Goal: Information Seeking & Learning: Learn about a topic

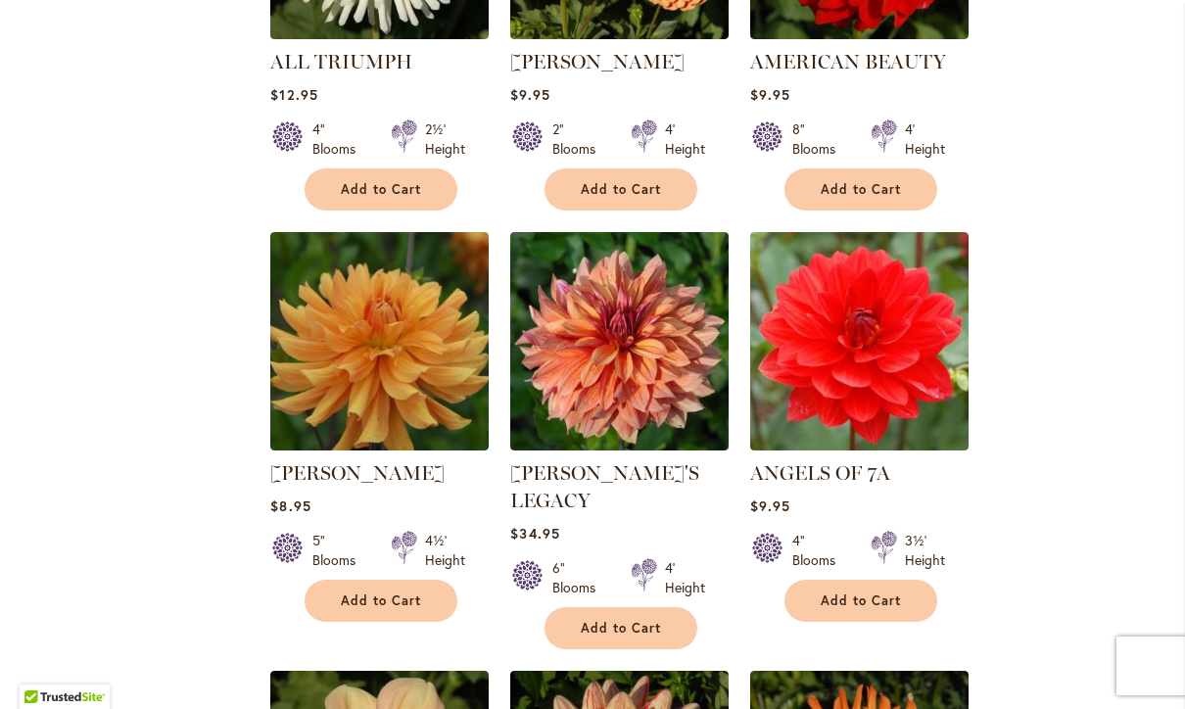
scroll to position [1492, 0]
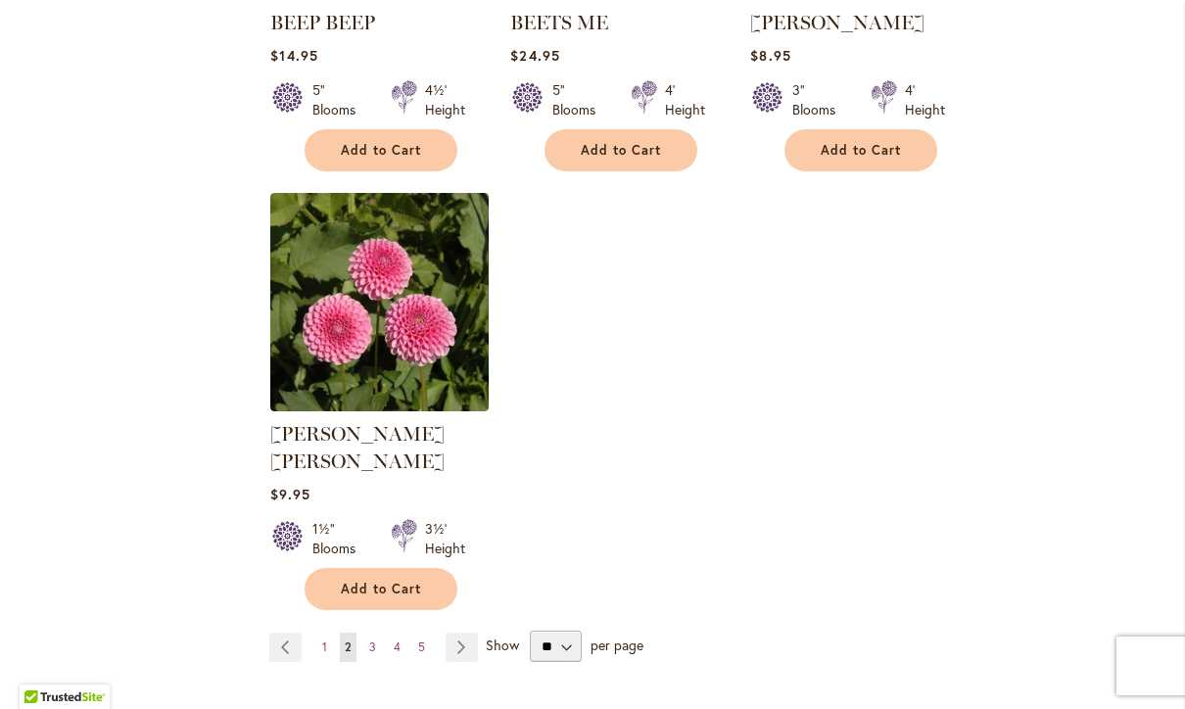
scroll to position [2328, 0]
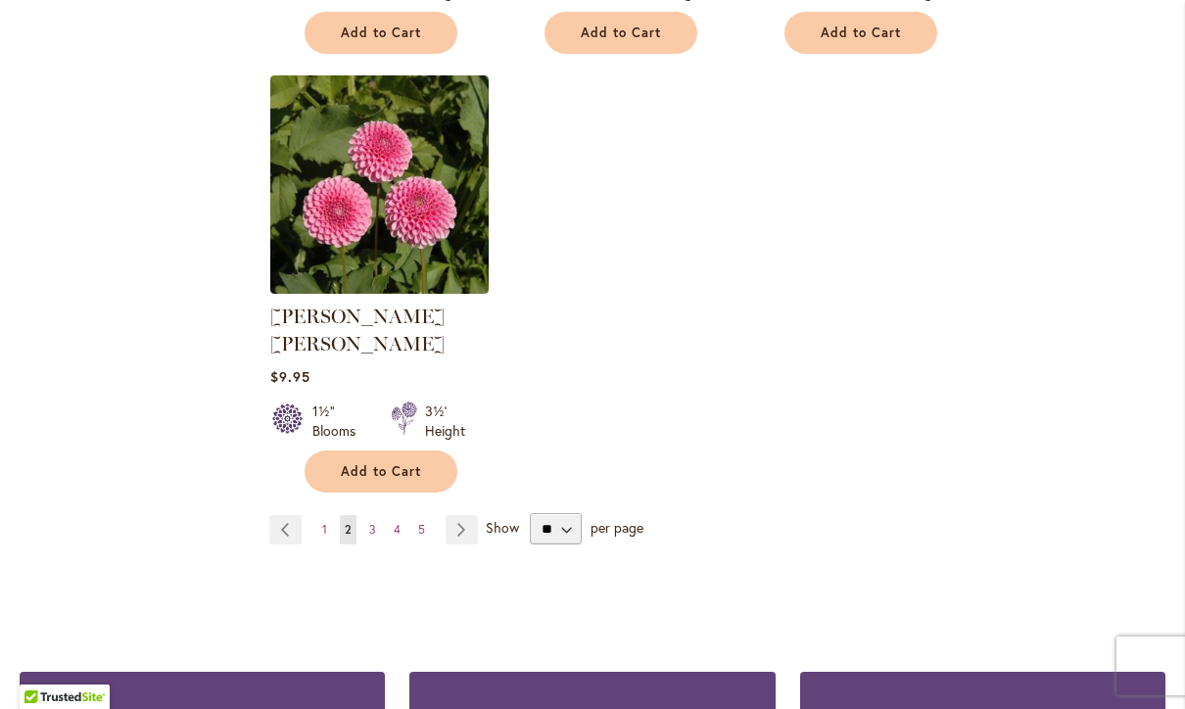
scroll to position [2432, 0]
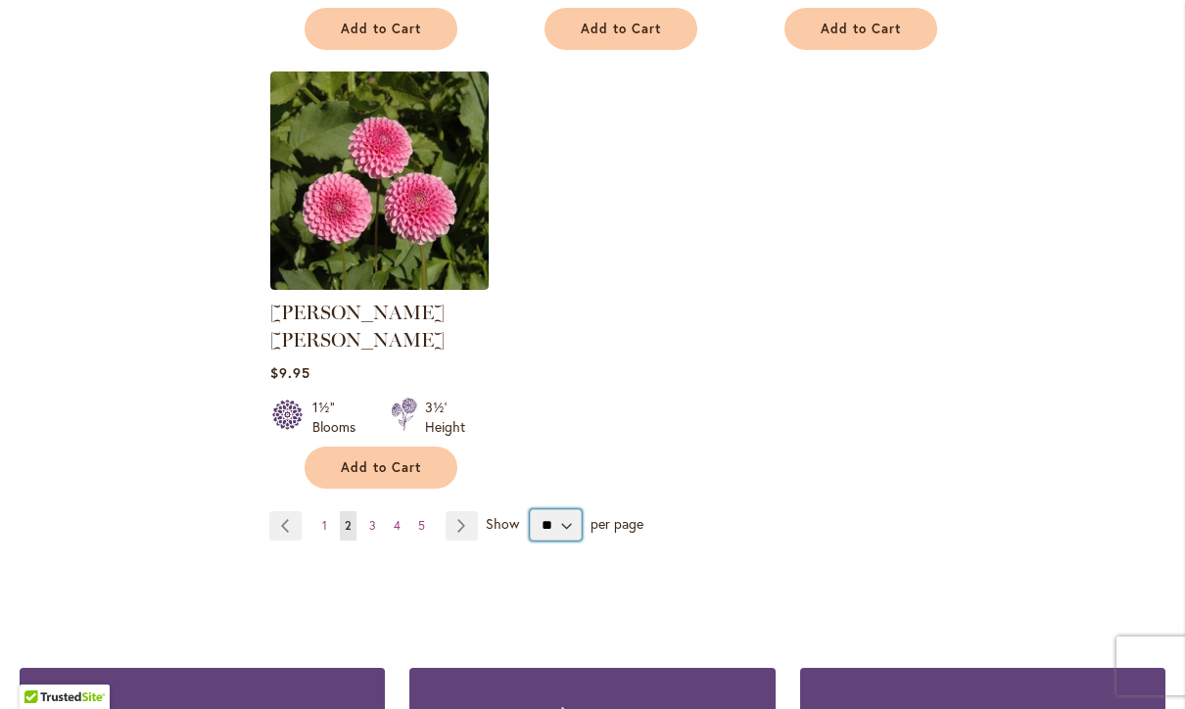
click at [565, 509] on select "** ** ** **" at bounding box center [556, 524] width 52 height 31
select select "**"
click at [466, 511] on link "Page Next" at bounding box center [461, 525] width 32 height 29
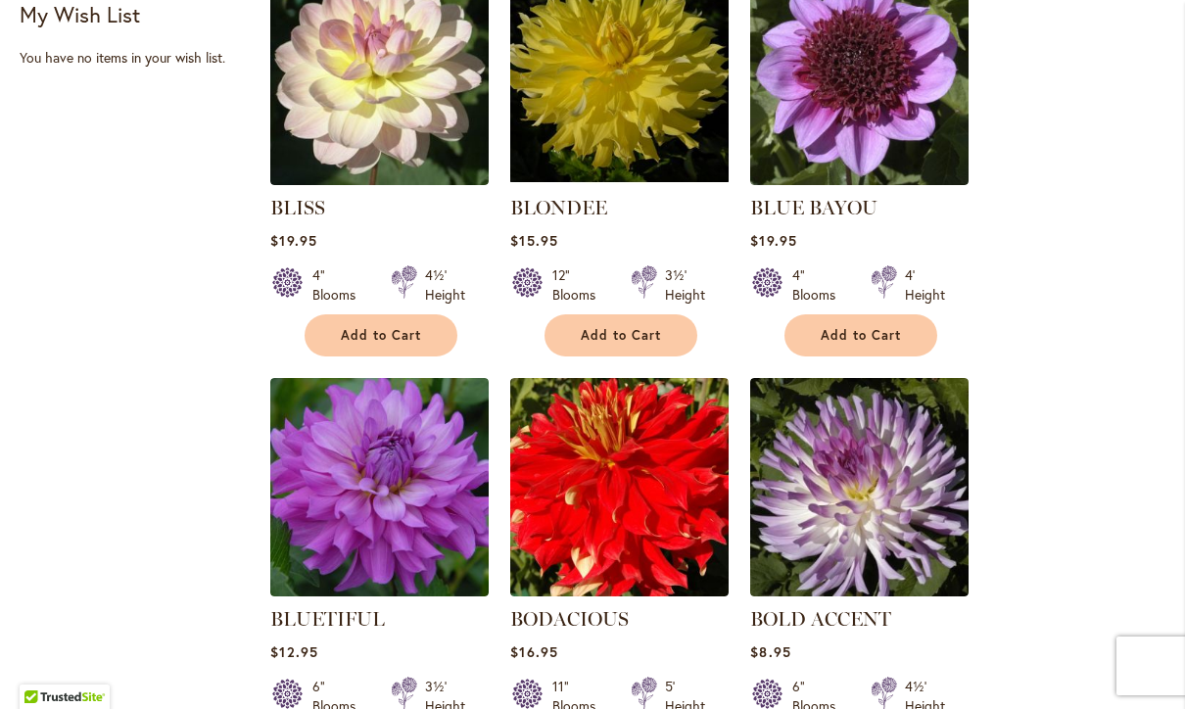
scroll to position [776, 0]
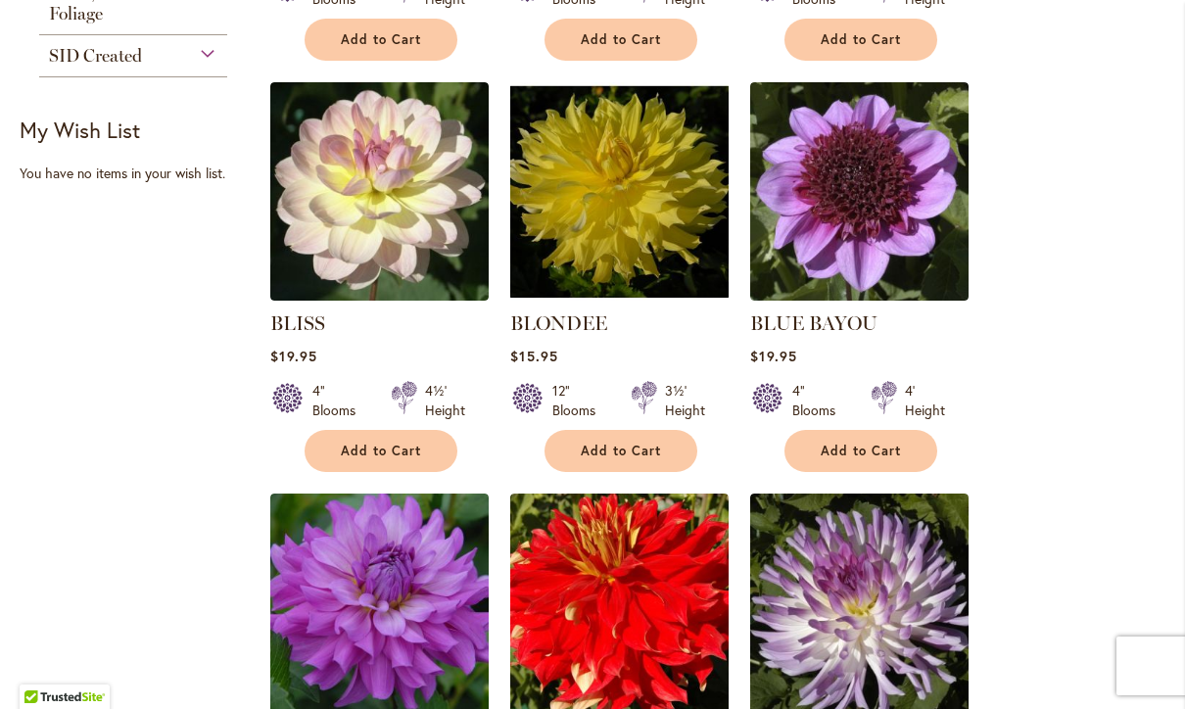
click at [362, 194] on img at bounding box center [379, 191] width 218 height 218
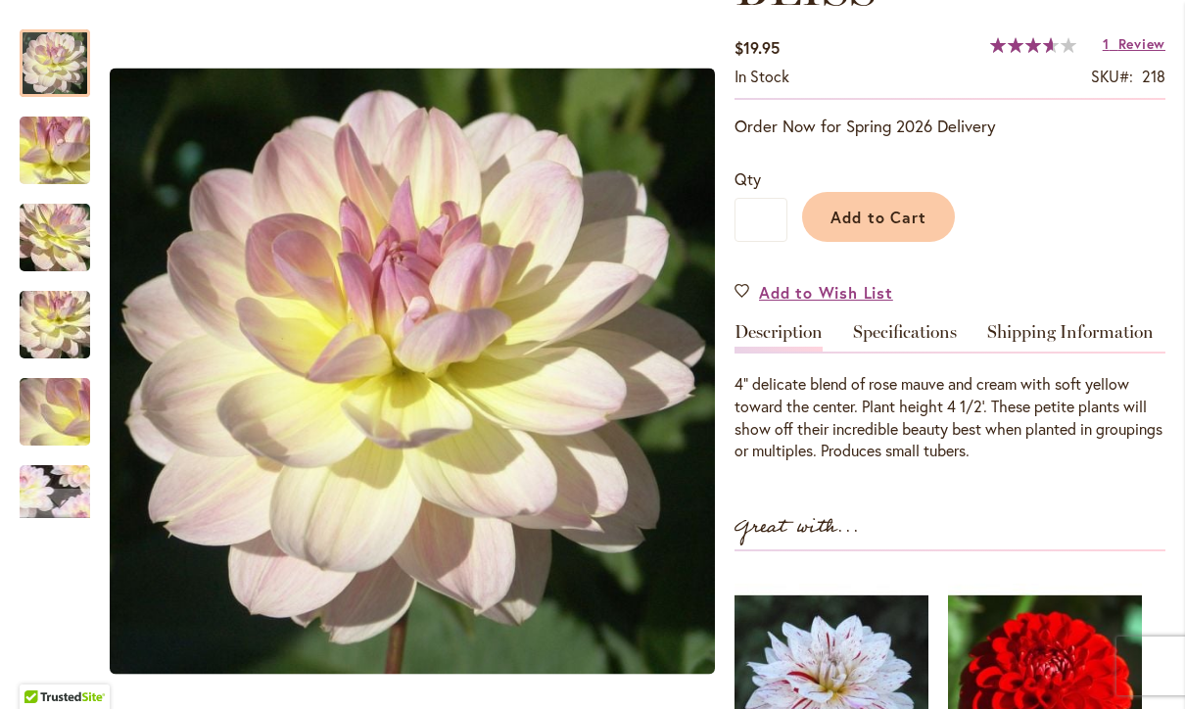
scroll to position [315, 0]
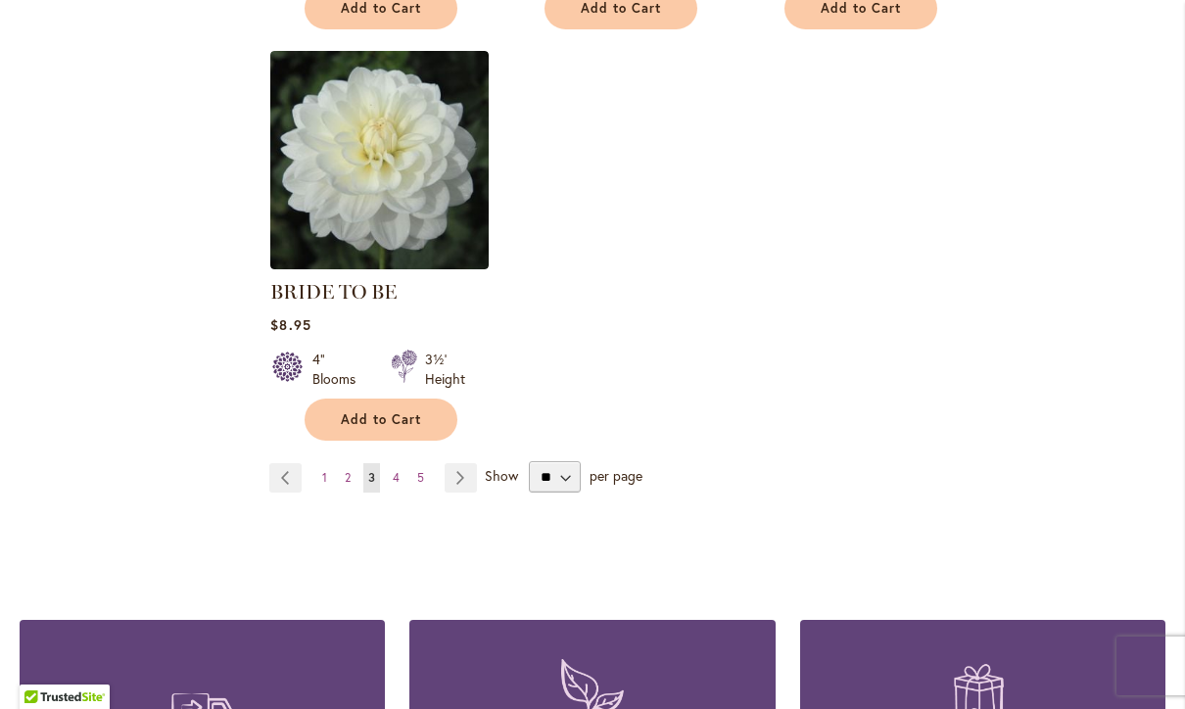
scroll to position [2514, 0]
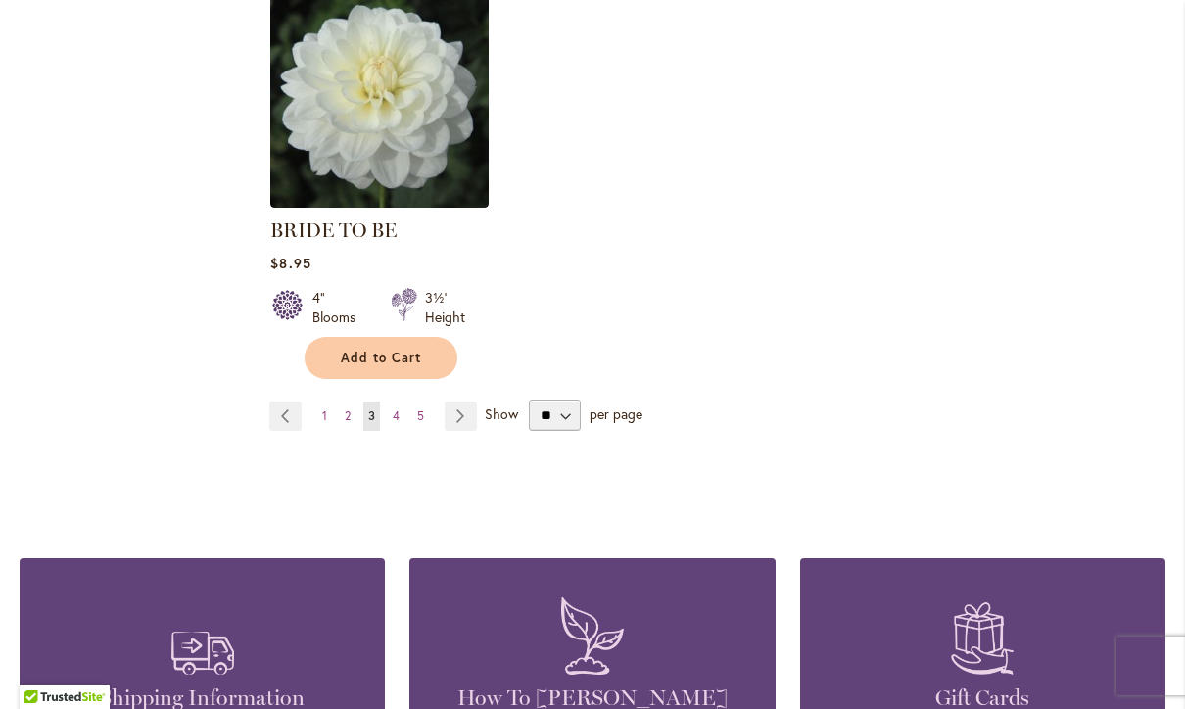
click at [395, 421] on span "4" at bounding box center [396, 415] width 7 height 15
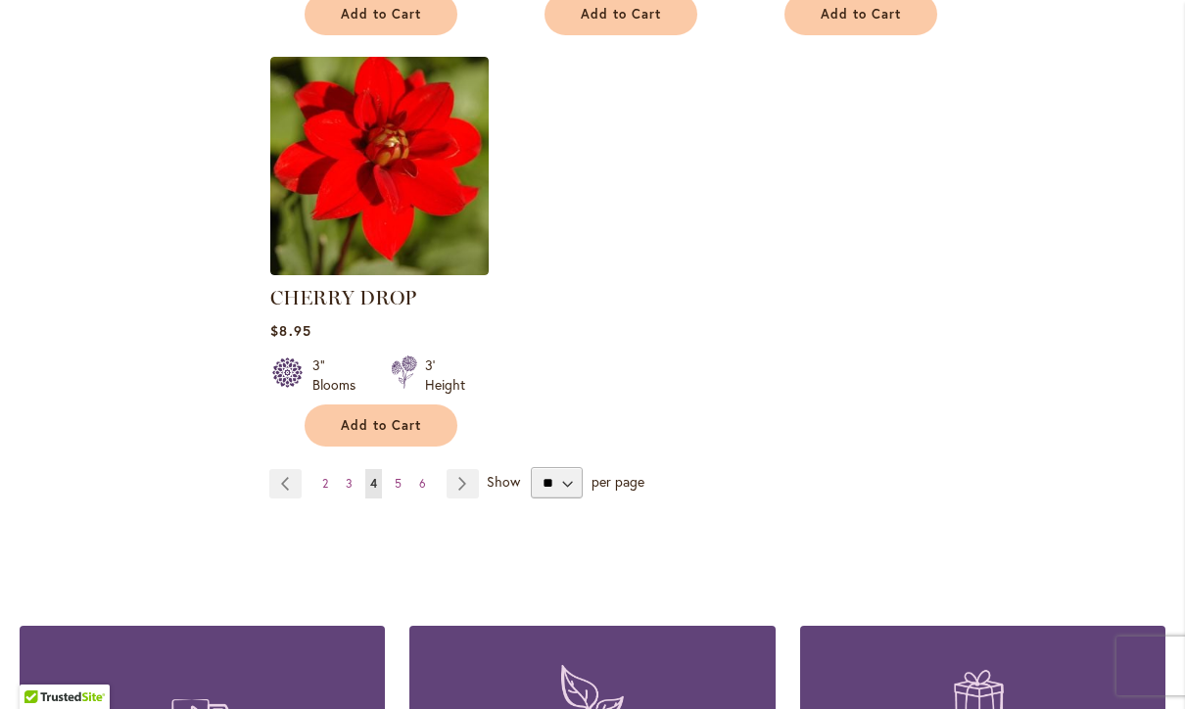
scroll to position [2494, 0]
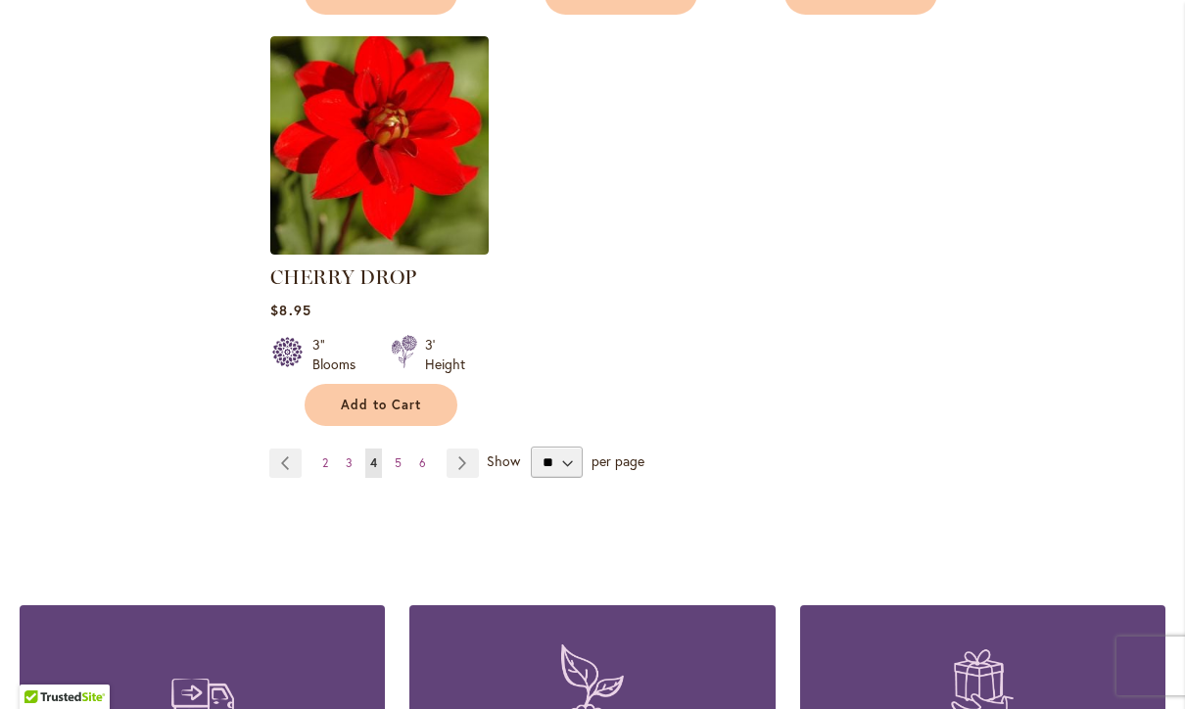
click at [393, 464] on link "Page 5" at bounding box center [398, 462] width 17 height 29
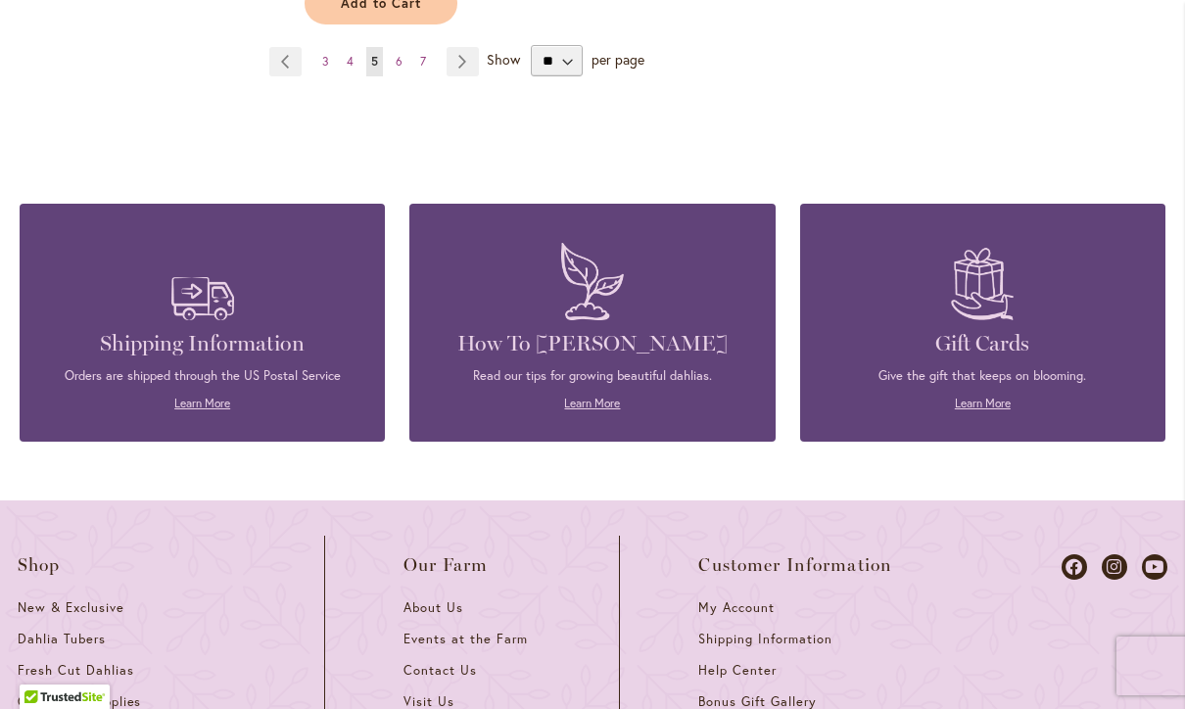
scroll to position [2970, 0]
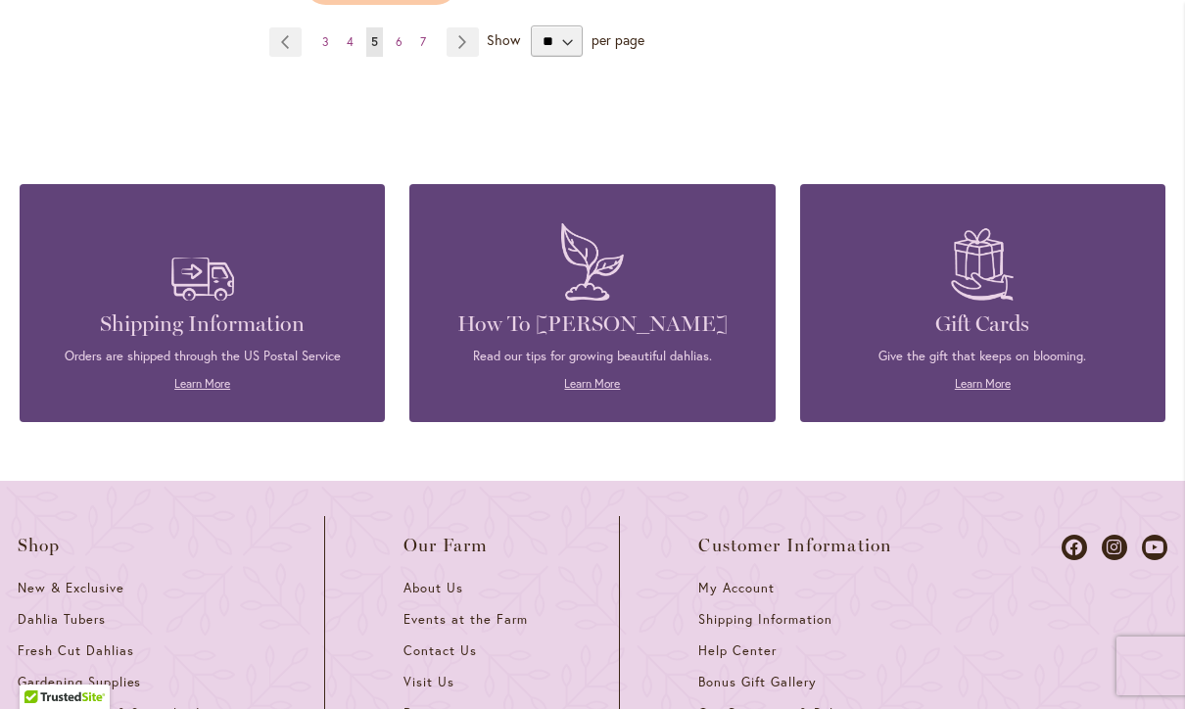
click at [216, 376] on link "Learn More" at bounding box center [202, 383] width 56 height 15
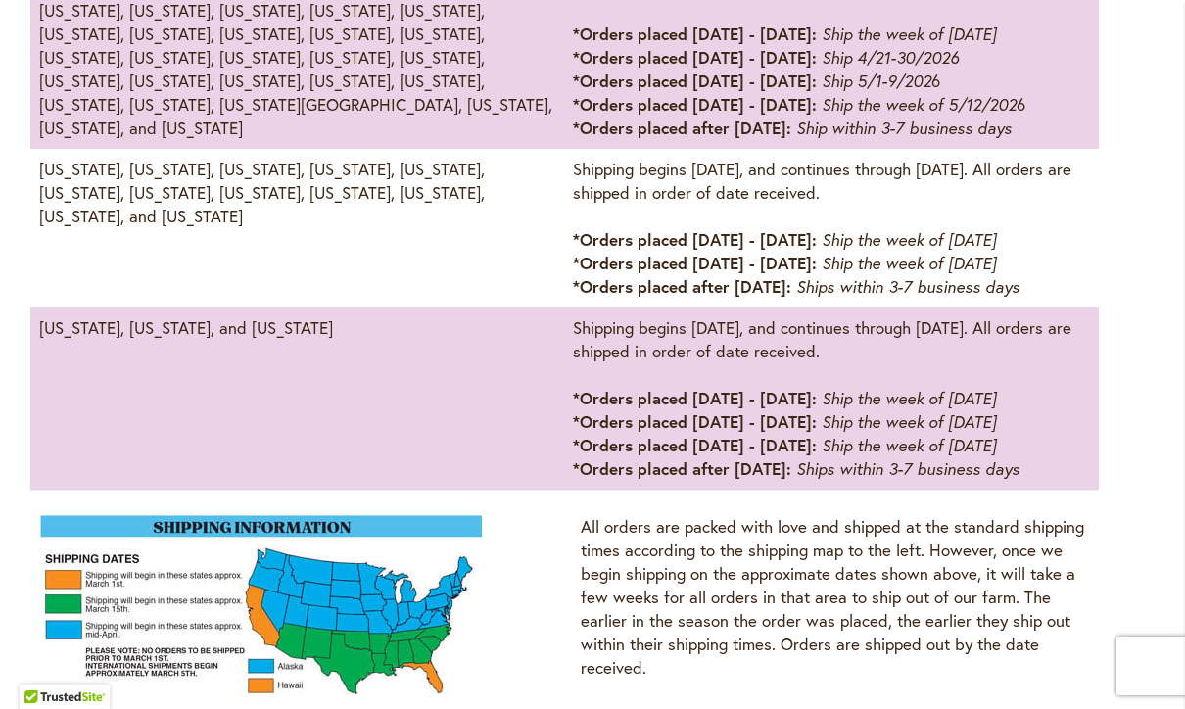
scroll to position [1339, 0]
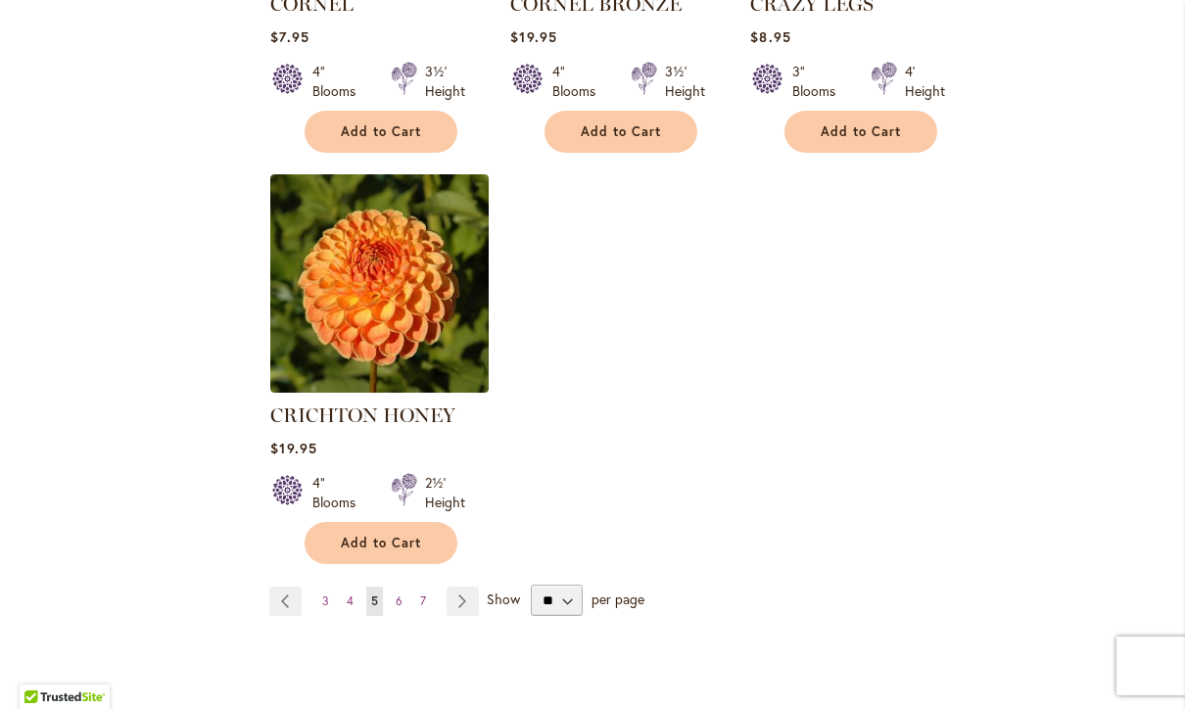
scroll to position [2418, 0]
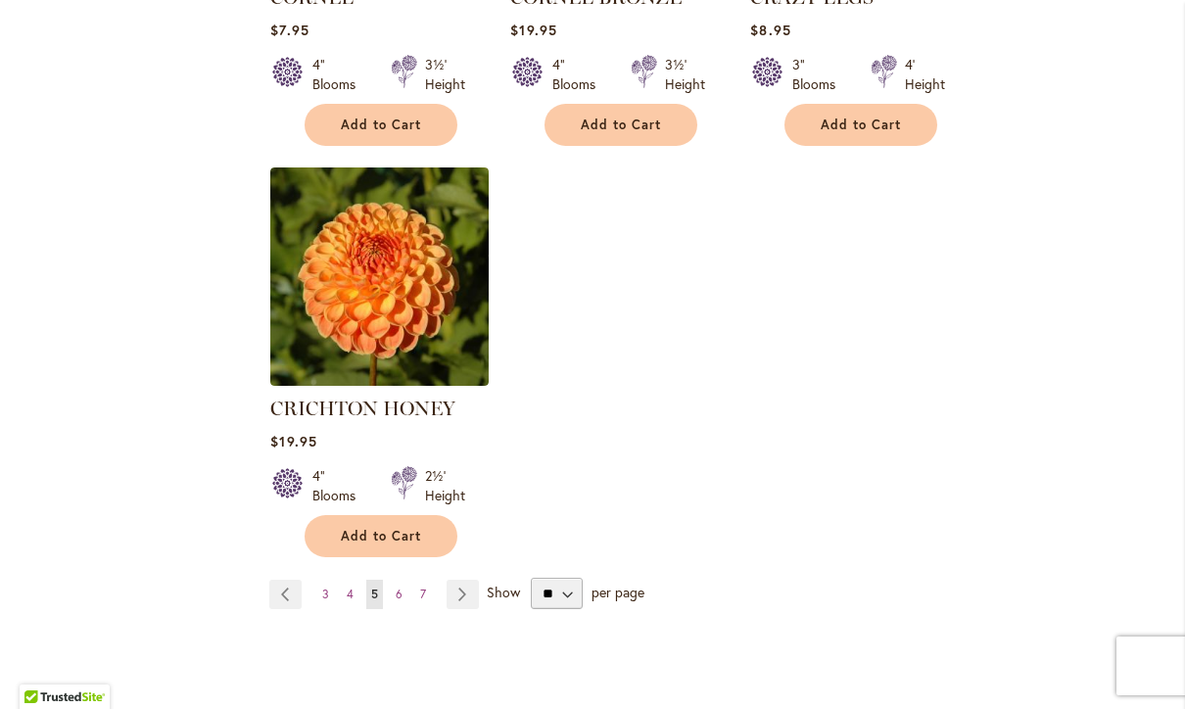
click at [400, 586] on span "6" at bounding box center [398, 593] width 7 height 15
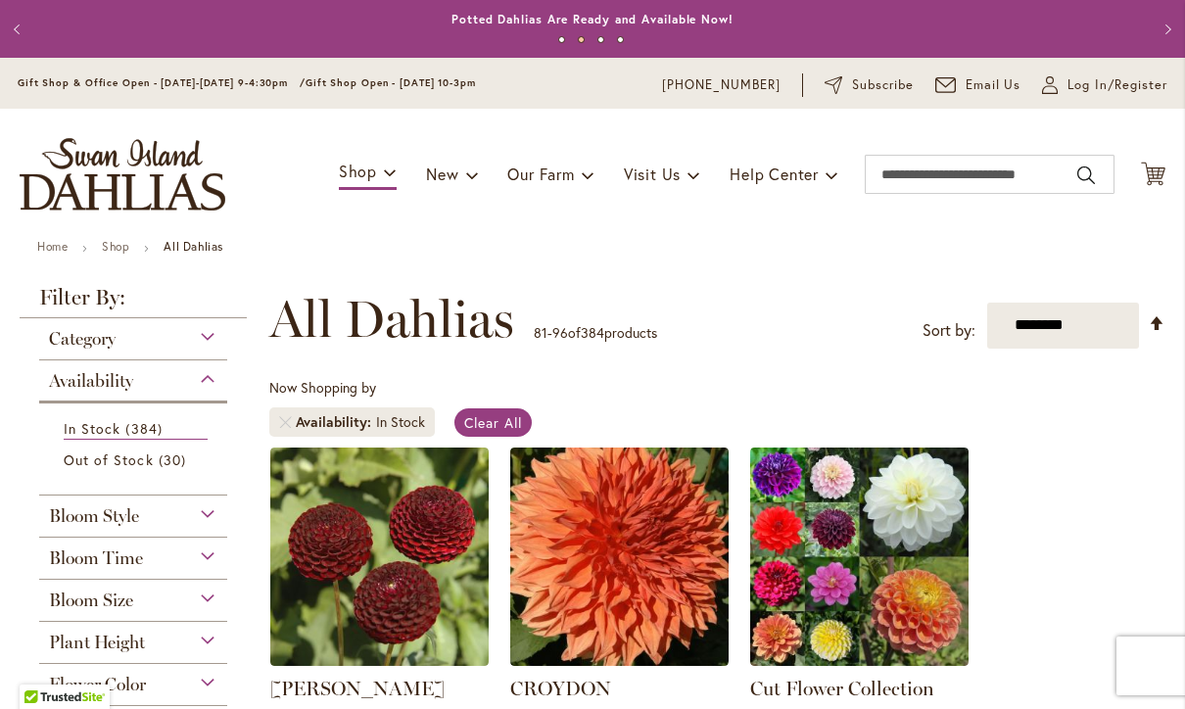
click at [29, 310] on strong "Filter By:" at bounding box center [133, 302] width 227 height 31
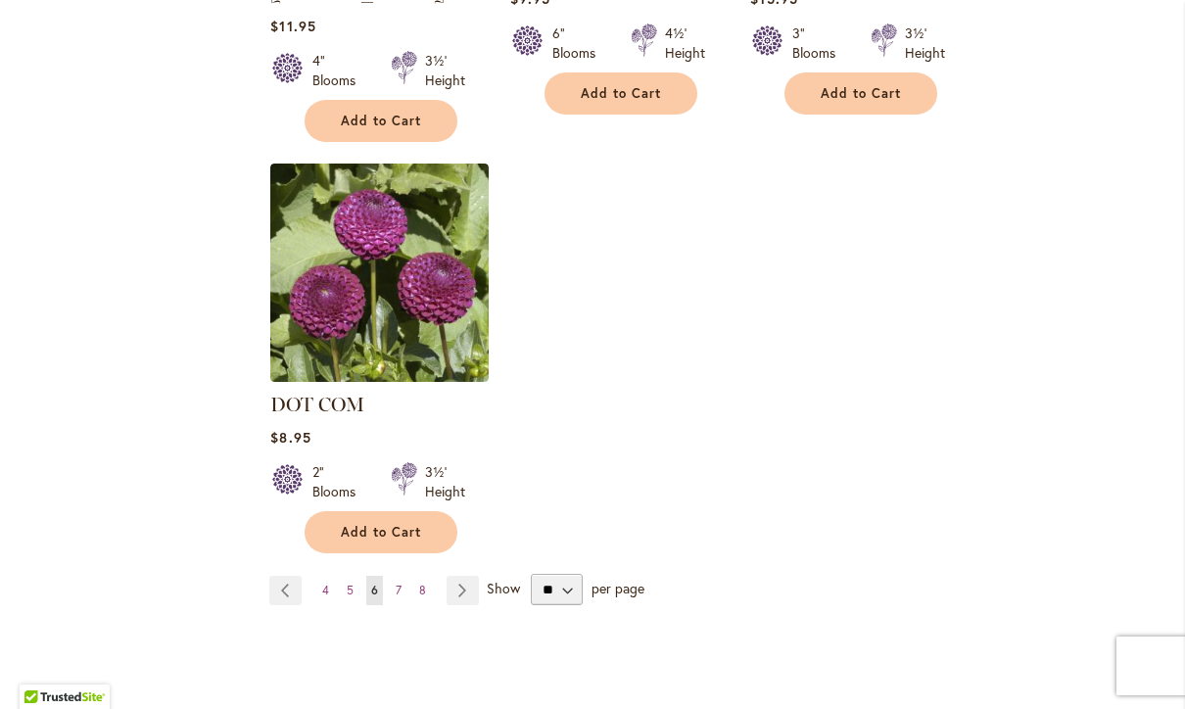
scroll to position [2441, 0]
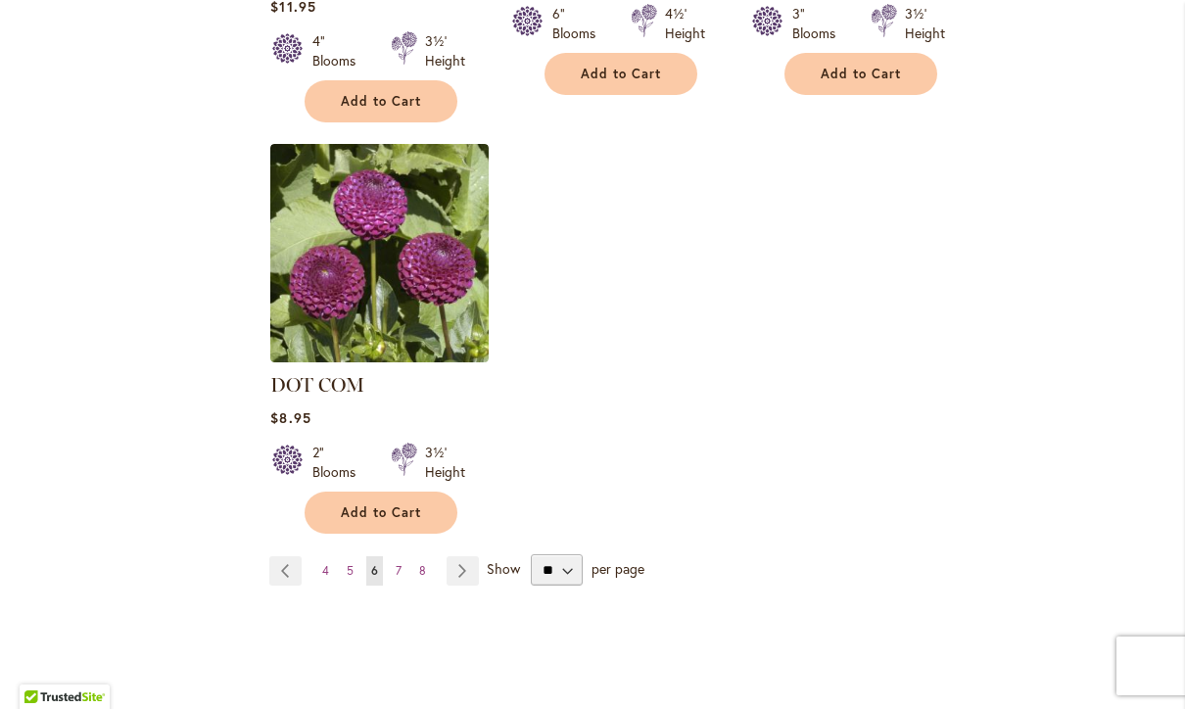
click at [394, 556] on link "Page 7" at bounding box center [399, 570] width 16 height 29
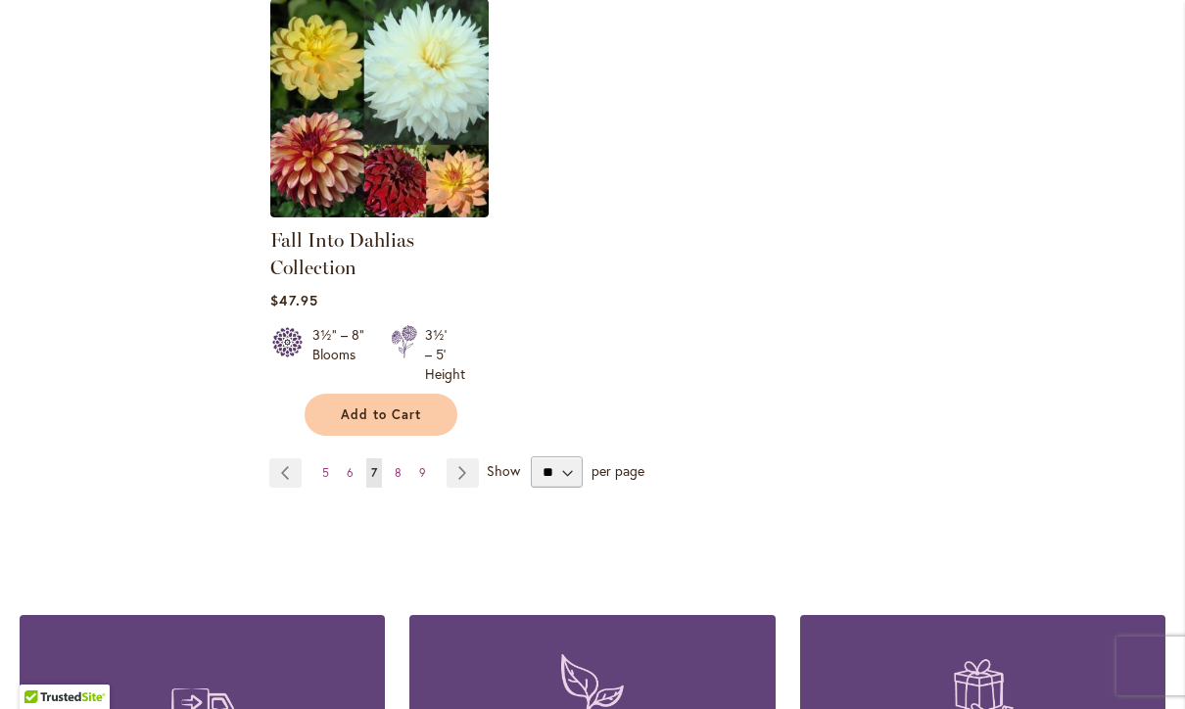
scroll to position [2546, 0]
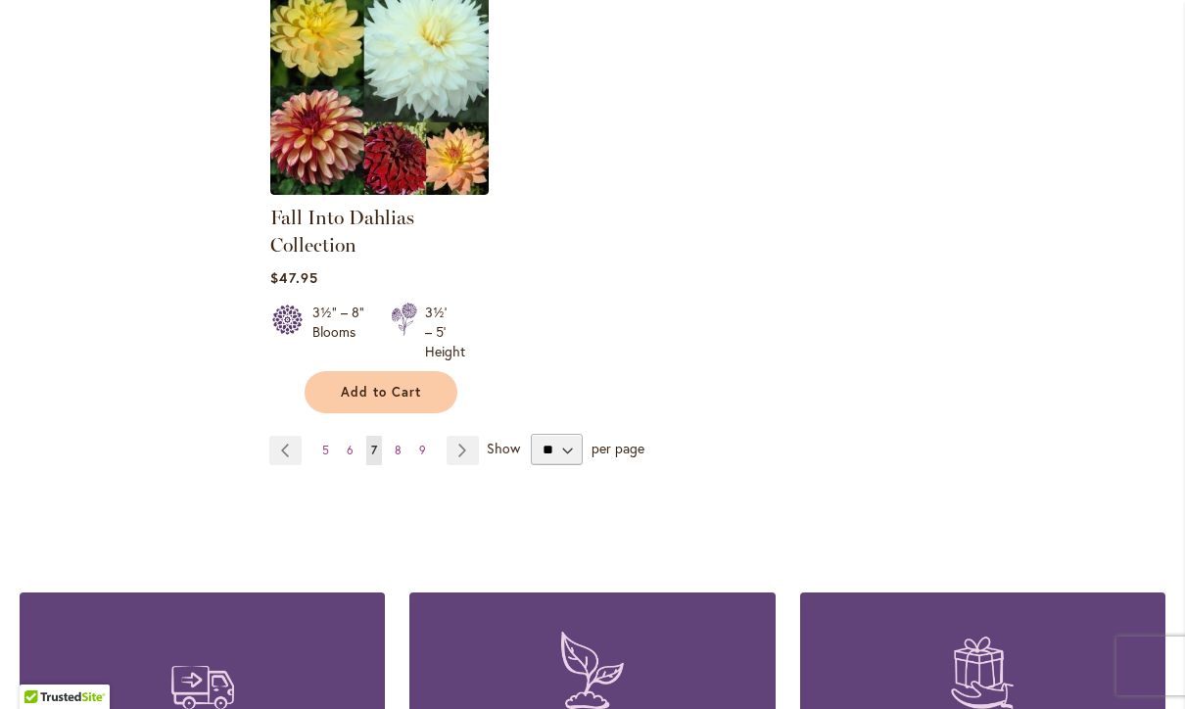
click at [394, 444] on link "Page 8" at bounding box center [398, 450] width 17 height 29
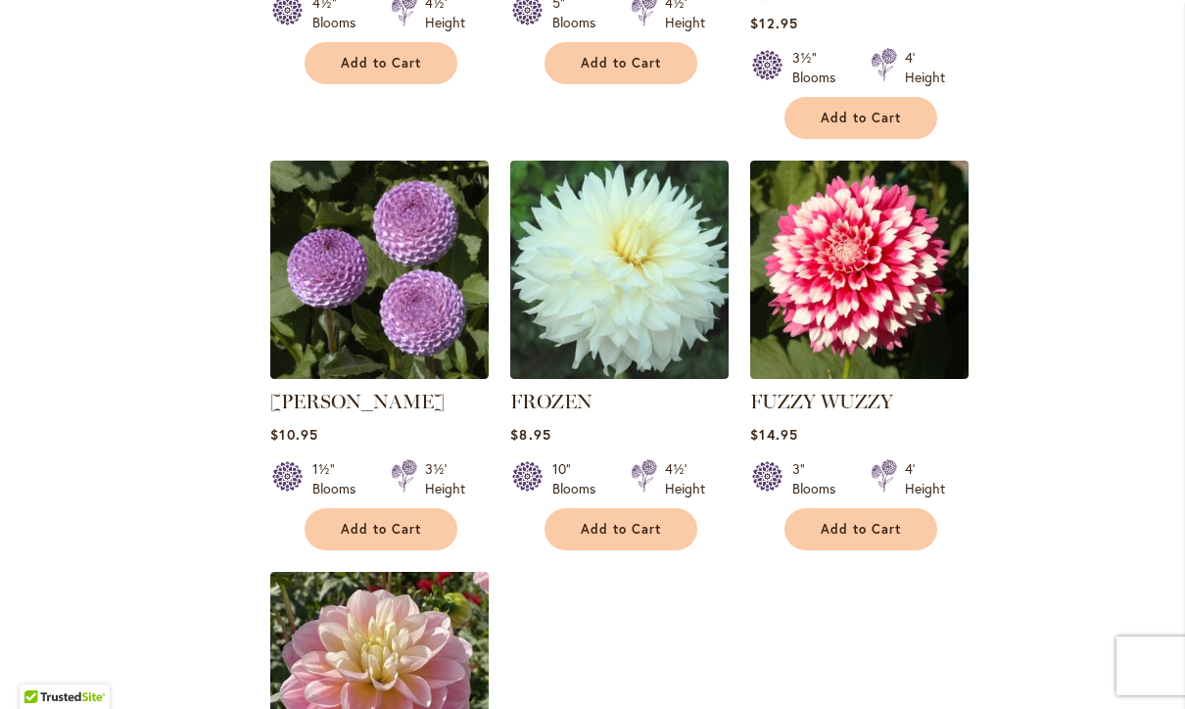
scroll to position [2028, 0]
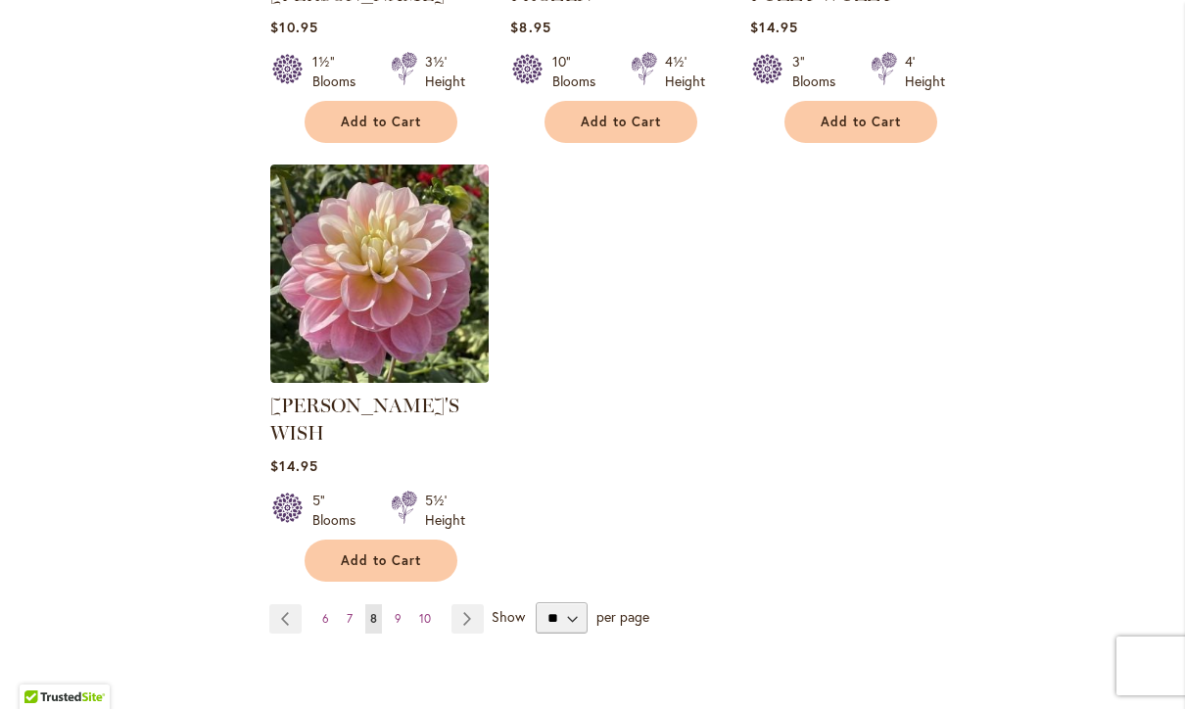
scroll to position [2420, 0]
click at [473, 605] on link "Page Next" at bounding box center [467, 619] width 32 height 29
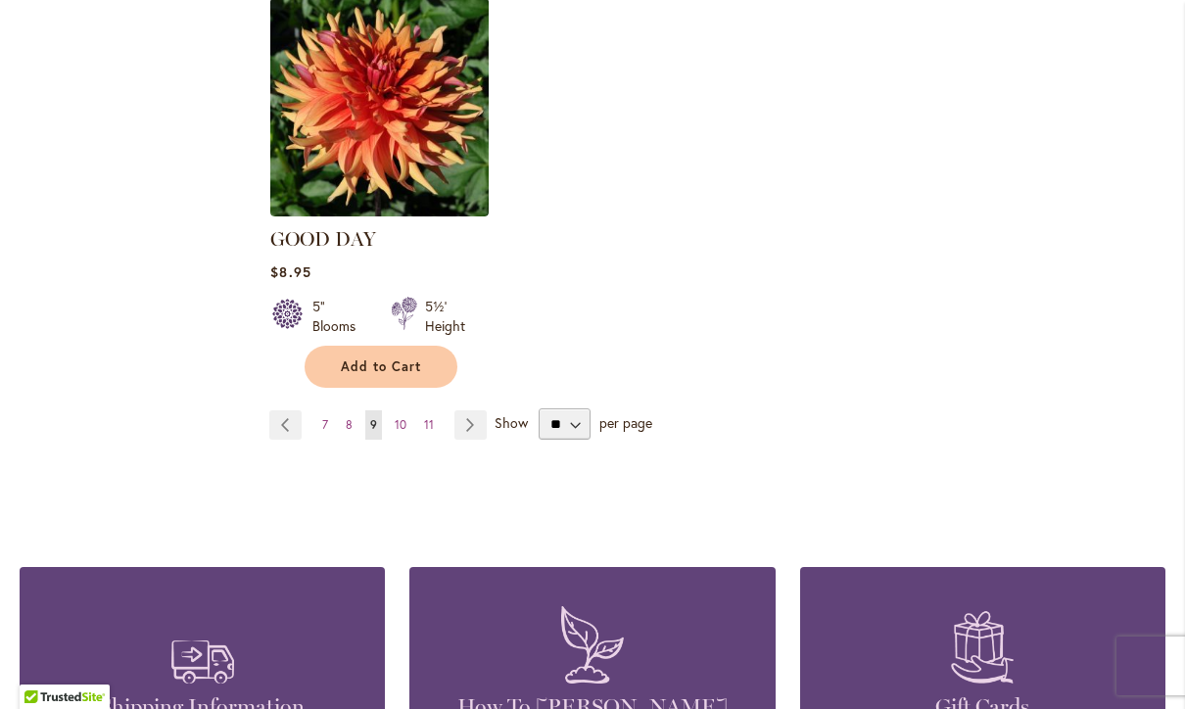
scroll to position [2636, 0]
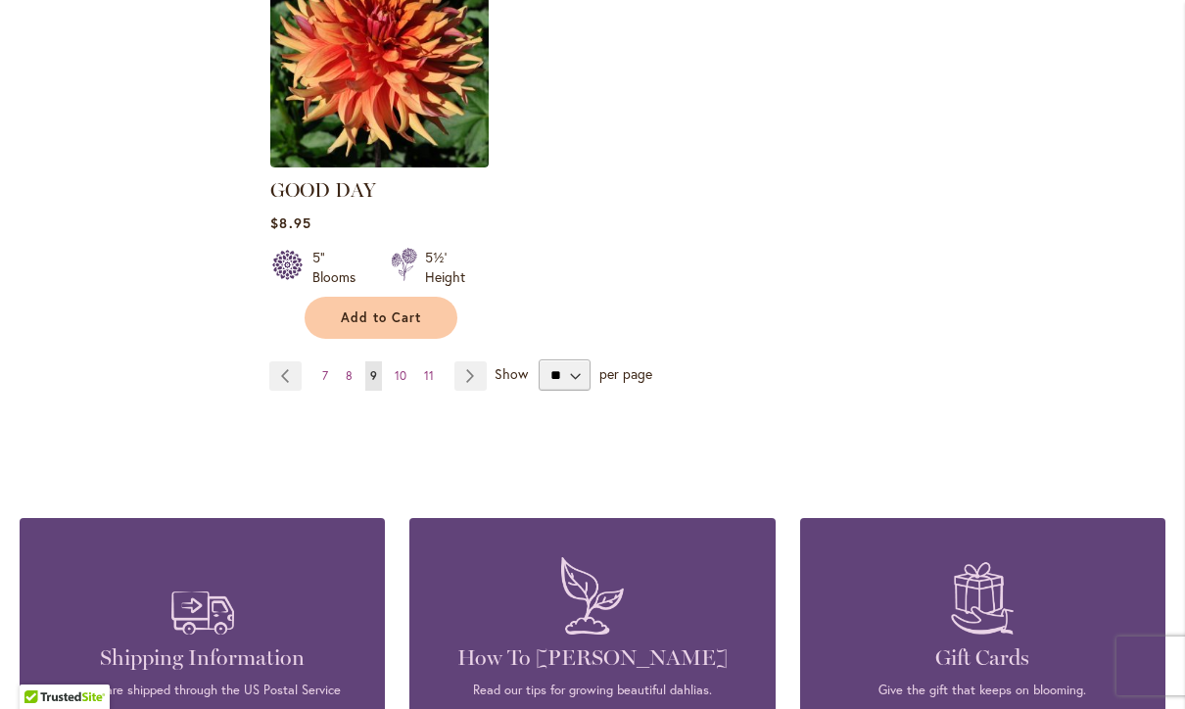
click at [404, 368] on span "10" at bounding box center [401, 375] width 12 height 15
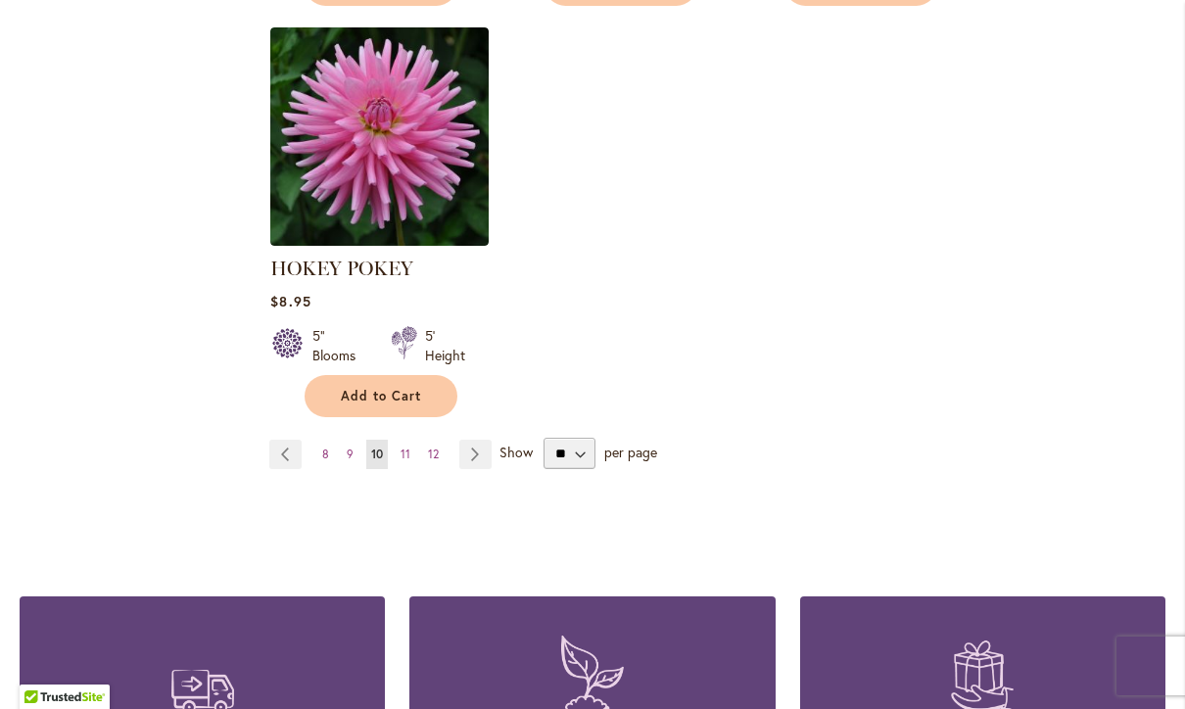
scroll to position [2552, 0]
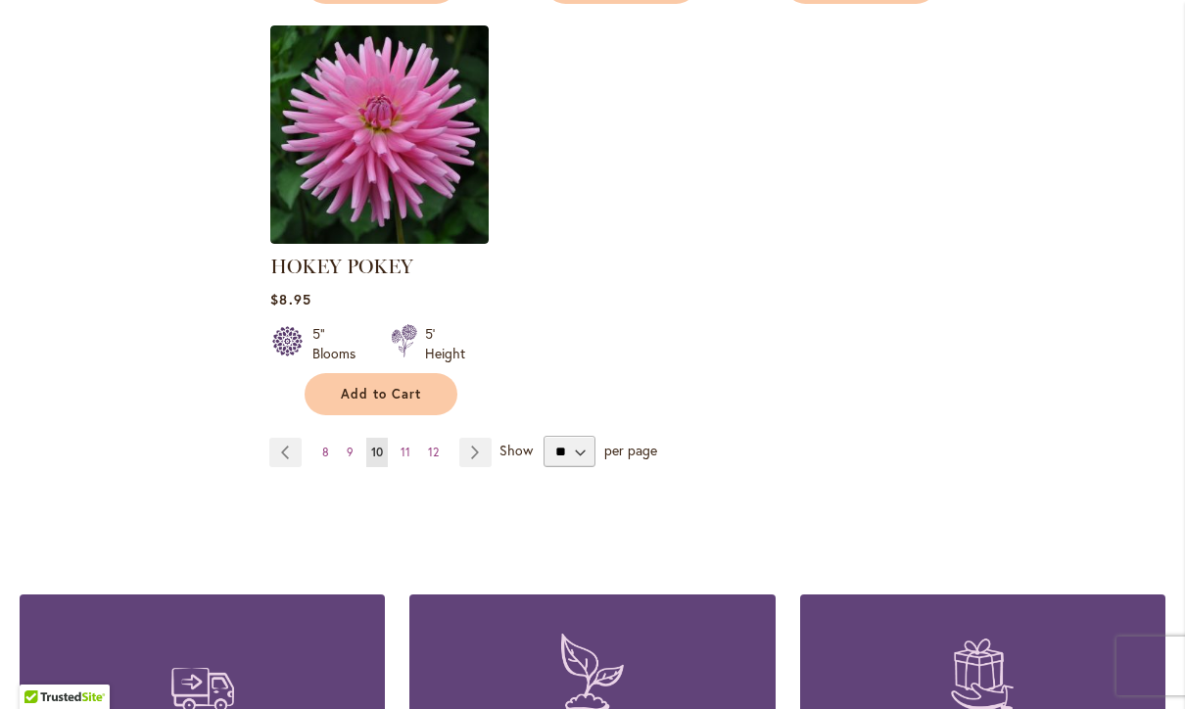
click at [410, 453] on link "Page 11" at bounding box center [405, 452] width 20 height 29
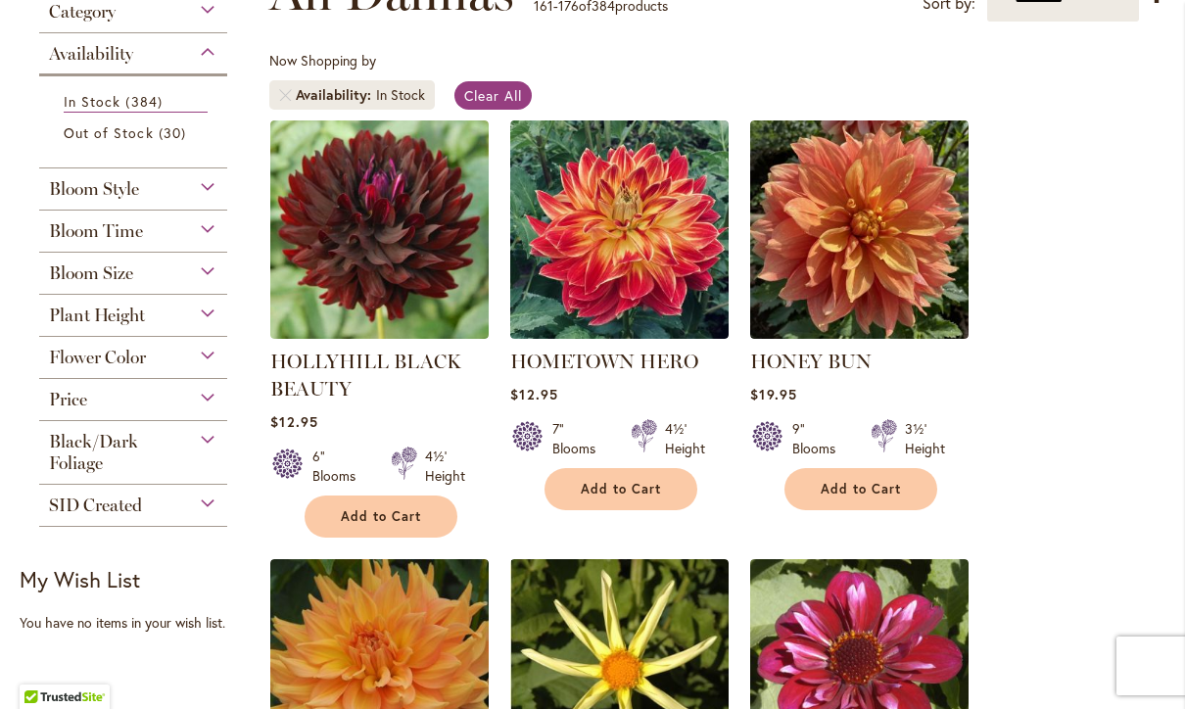
scroll to position [307, 0]
